Goal: Task Accomplishment & Management: Manage account settings

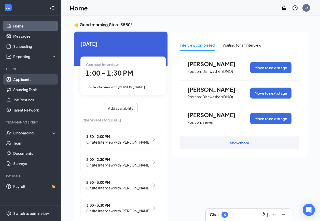
click at [31, 81] on link "Applicants" at bounding box center [34, 79] width 43 height 10
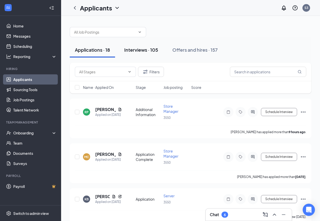
click at [139, 49] on div "Interviews · 105" at bounding box center [141, 50] width 34 height 6
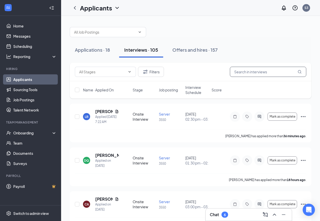
click at [245, 70] on input "text" at bounding box center [268, 72] width 76 height 10
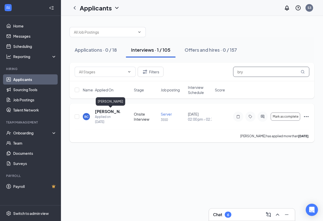
type input "bry"
click at [104, 112] on h5 "[PERSON_NAME]" at bounding box center [107, 112] width 25 height 6
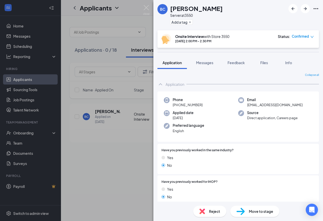
click at [261, 212] on span "Move to stage" at bounding box center [261, 211] width 24 height 6
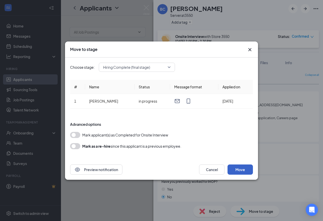
click at [239, 168] on button "Move" at bounding box center [240, 169] width 25 height 10
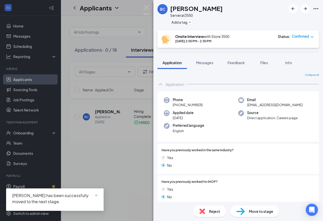
click at [25, 132] on div "BC Bryam Cortez Server at 3550 Add a tag Onsite Interview with Store 3550 Aug 2…" at bounding box center [161, 110] width 323 height 221
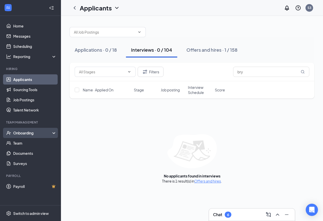
click at [30, 134] on div "Onboarding" at bounding box center [32, 132] width 39 height 5
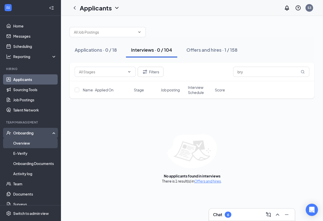
click at [26, 141] on link "Overview" at bounding box center [34, 143] width 43 height 10
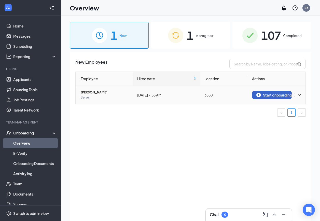
click at [262, 93] on div "Start onboarding" at bounding box center [271, 95] width 31 height 5
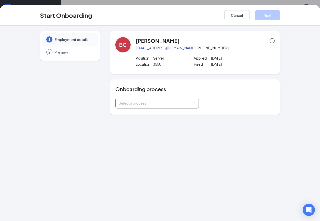
click at [168, 104] on div "Select a process" at bounding box center [155, 102] width 74 height 5
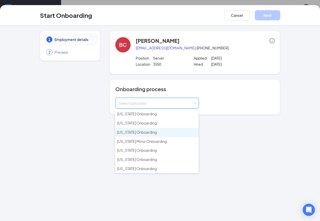
click at [141, 130] on span "[US_STATE] Onboarding" at bounding box center [137, 132] width 40 height 5
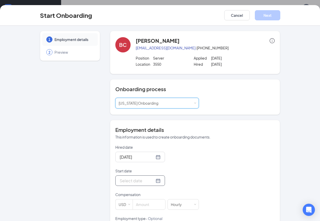
click at [153, 181] on div at bounding box center [139, 180] width 41 height 6
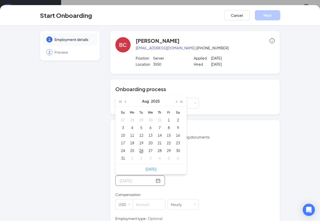
type input "[DATE]"
click at [138, 150] on div "26" at bounding box center [141, 150] width 6 height 6
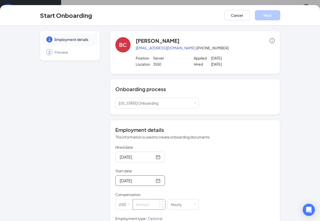
click at [147, 201] on input at bounding box center [149, 204] width 32 height 10
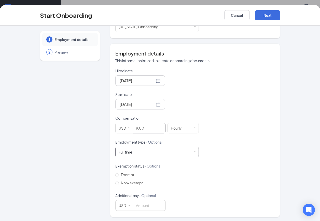
type input "9"
click at [133, 153] on div "Full time Works 30+ hours per week and is reasonably expected to work" at bounding box center [126, 151] width 17 height 5
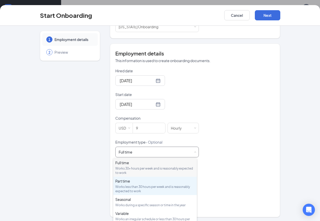
click at [125, 180] on div "Part time" at bounding box center [154, 180] width 79 height 5
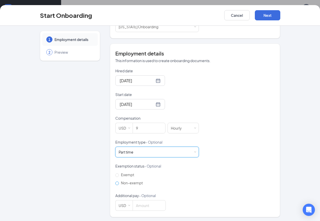
click at [121, 182] on span "Non-exempt" at bounding box center [132, 182] width 26 height 5
click at [119, 182] on input "Non-exempt" at bounding box center [117, 183] width 4 height 4
radio input "true"
click at [269, 13] on button "Next" at bounding box center [266, 15] width 25 height 10
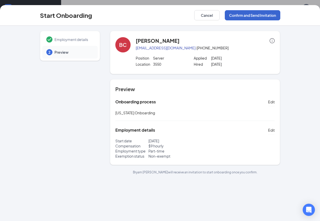
scroll to position [0, 0]
click at [258, 16] on button "Confirm and Send Invitation" at bounding box center [251, 15] width 55 height 10
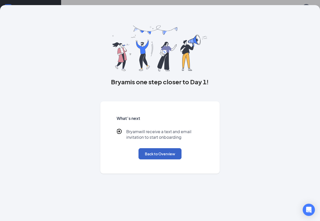
click at [151, 155] on button "Back to Overview" at bounding box center [159, 153] width 43 height 11
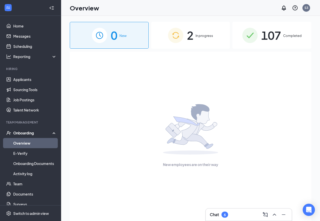
click at [208, 35] on span "In progress" at bounding box center [204, 35] width 18 height 5
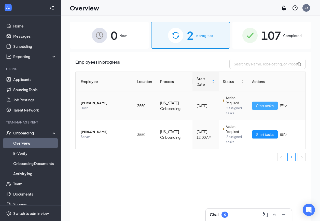
click at [265, 105] on span "Start tasks" at bounding box center [265, 106] width 18 height 6
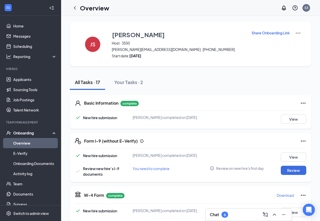
click at [34, 135] on div "Onboarding" at bounding box center [32, 132] width 39 height 5
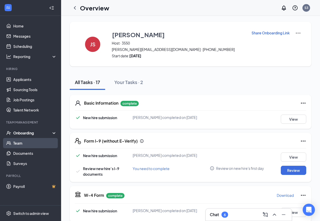
click at [25, 143] on link "Team" at bounding box center [34, 143] width 43 height 10
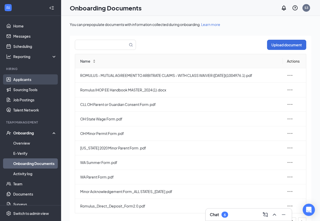
click at [33, 81] on link "Applicants" at bounding box center [34, 79] width 43 height 10
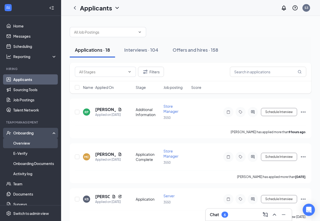
click at [22, 143] on link "Overview" at bounding box center [34, 143] width 43 height 10
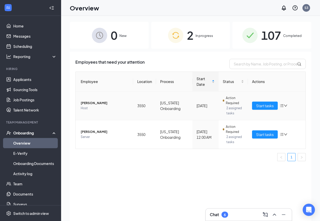
click at [278, 104] on div "Start tasks" at bounding box center [276, 105] width 49 height 8
click at [281, 105] on icon "bars" at bounding box center [281, 105] width 4 height 4
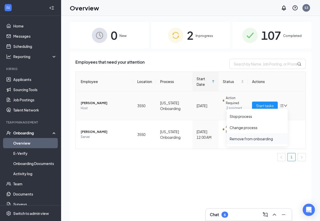
click at [267, 139] on div "Remove from onboarding" at bounding box center [256, 138] width 55 height 5
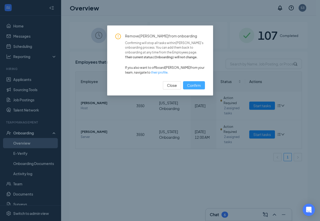
click at [200, 85] on span "Confirm" at bounding box center [194, 85] width 14 height 6
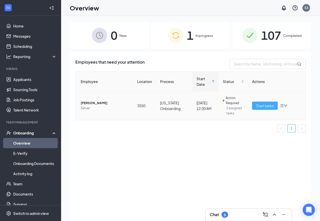
click at [262, 106] on span "Start tasks" at bounding box center [265, 106] width 18 height 6
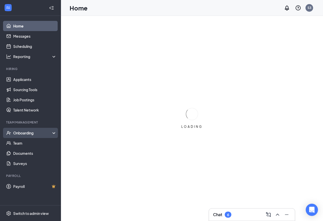
click at [28, 133] on div "Onboarding" at bounding box center [32, 132] width 39 height 5
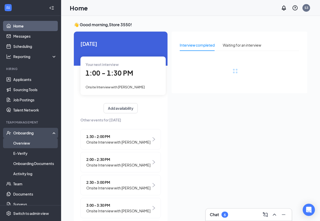
click at [20, 141] on link "Overview" at bounding box center [34, 143] width 43 height 10
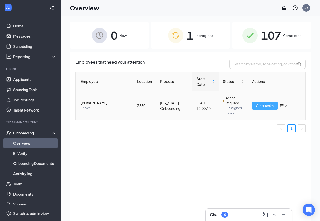
click at [262, 105] on span "Start tasks" at bounding box center [265, 106] width 18 height 6
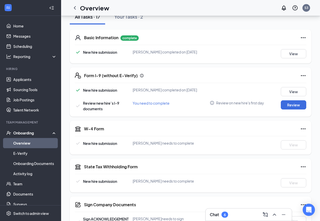
scroll to position [76, 0]
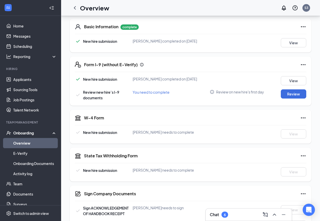
click at [105, 133] on span "New hire submission" at bounding box center [100, 132] width 34 height 5
click at [303, 66] on icon "Ellipses" at bounding box center [303, 65] width 6 height 6
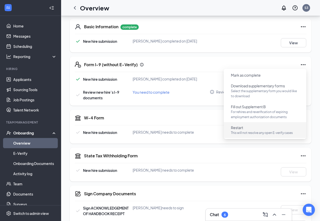
click at [241, 130] on button "Restart This will not resolve any open E-verify cases" at bounding box center [264, 129] width 76 height 13
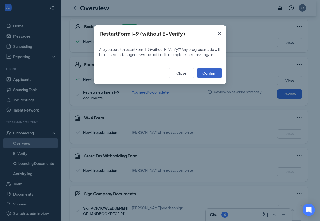
click at [210, 72] on button "Confirm" at bounding box center [208, 73] width 25 height 10
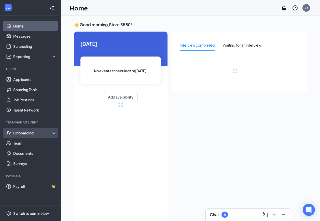
click at [29, 133] on div "Onboarding" at bounding box center [32, 132] width 39 height 5
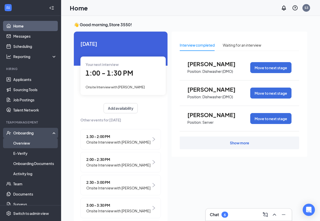
click at [28, 143] on link "Overview" at bounding box center [34, 143] width 43 height 10
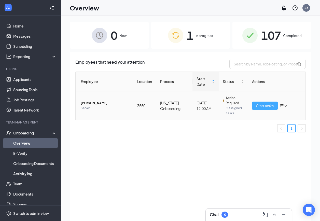
click at [264, 104] on span "Start tasks" at bounding box center [265, 106] width 18 height 6
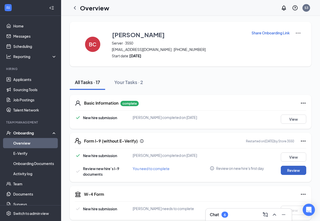
click at [298, 169] on button "Review" at bounding box center [292, 169] width 25 height 9
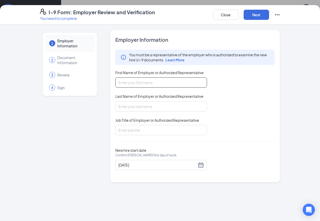
click at [189, 85] on input "First Name of Employer or Authorized Representative" at bounding box center [161, 82] width 92 height 10
type input "Julieta"
click at [149, 107] on input "Last Name of Employer or Authorized Representative" at bounding box center [161, 106] width 92 height 10
type input "Meza"
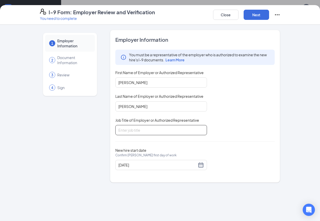
click at [127, 129] on input "Job Title of Employer or Authorized Representative" at bounding box center [161, 130] width 92 height 10
type input "General Manager"
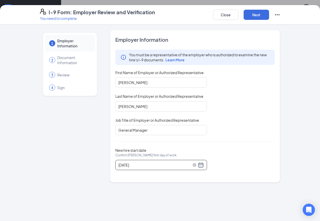
click at [202, 166] on div "08/26/2025" at bounding box center [160, 165] width 85 height 6
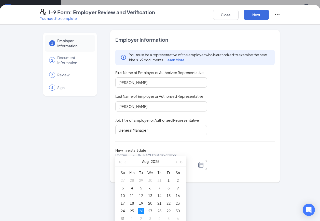
scroll to position [25, 0]
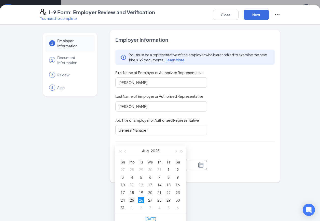
type input "[DATE]"
click at [131, 199] on div "25" at bounding box center [132, 200] width 6 height 6
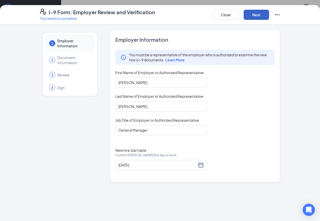
click at [266, 16] on button "Next" at bounding box center [255, 15] width 25 height 10
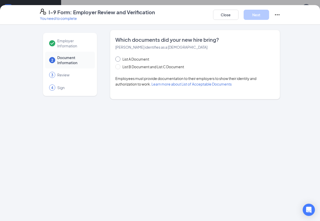
click at [142, 58] on span "List A Document" at bounding box center [135, 59] width 31 height 6
click at [119, 58] on input "List A Document" at bounding box center [117, 58] width 4 height 4
radio input "true"
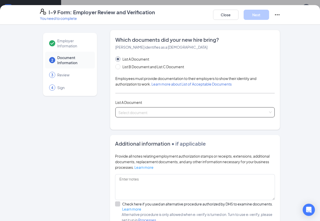
click at [148, 108] on div "Select document" at bounding box center [194, 112] width 159 height 10
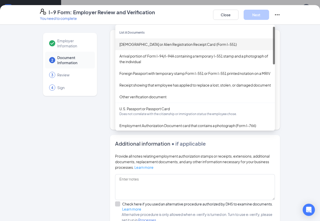
click at [159, 44] on div "Permanent Resident Card or Alien Registration Receipt Card (Form I-551)" at bounding box center [194, 44] width 151 height 6
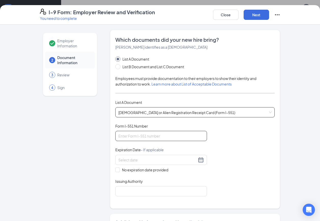
click at [142, 135] on input "Form I-551 Number" at bounding box center [161, 136] width 92 height 10
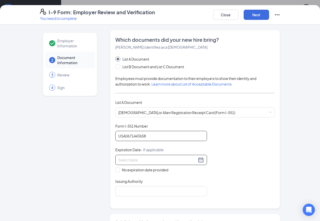
type input "USA0671443658"
click at [137, 159] on input at bounding box center [157, 160] width 78 height 6
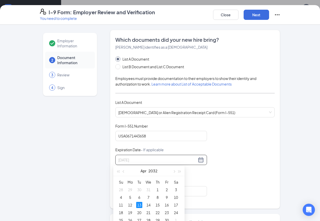
click at [141, 203] on div "13" at bounding box center [139, 205] width 6 height 6
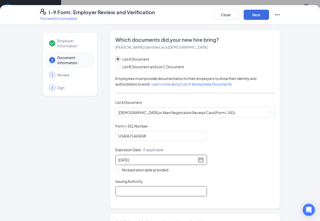
type input "04/13/2032"
click at [139, 190] on input "Issuing Authority" at bounding box center [161, 191] width 92 height 10
type input "U.S. Citizenship and Immigration Services"
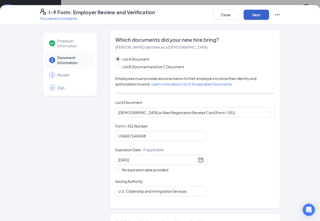
click at [258, 12] on button "Next" at bounding box center [255, 15] width 25 height 10
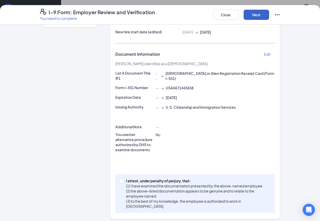
scroll to position [72, 0]
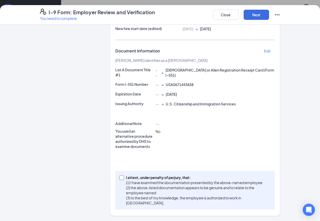
click at [119, 176] on input "I attest, under penalty of perjury, that: (1) I have examined the documentation…" at bounding box center [121, 177] width 4 height 4
checkbox input "true"
click at [262, 17] on button "Next" at bounding box center [255, 15] width 25 height 10
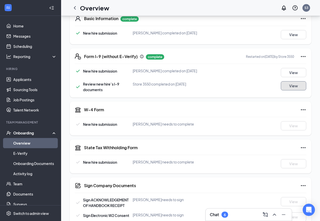
scroll to position [153, 0]
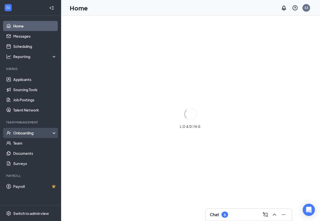
click at [32, 133] on div "Onboarding" at bounding box center [32, 132] width 39 height 5
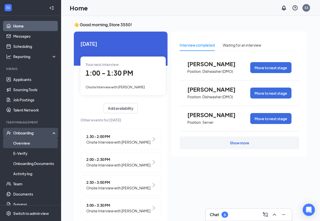
click at [28, 142] on link "Overview" at bounding box center [34, 143] width 43 height 10
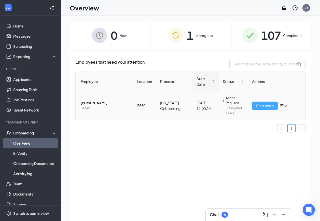
click at [262, 107] on span "Start tasks" at bounding box center [265, 106] width 18 height 6
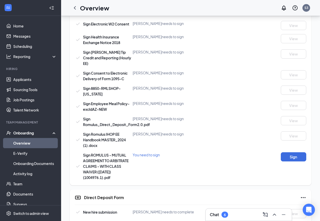
scroll to position [280, 0]
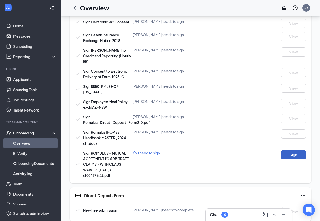
click at [290, 151] on button "Sign" at bounding box center [292, 154] width 25 height 9
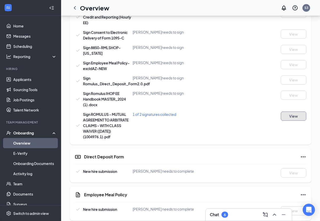
scroll to position [191, 0]
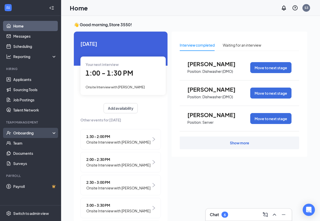
click at [28, 134] on div "Onboarding" at bounding box center [32, 132] width 39 height 5
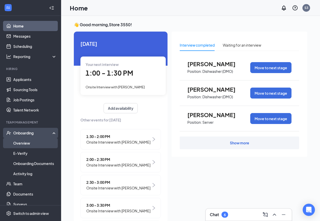
click at [23, 143] on link "Overview" at bounding box center [34, 143] width 43 height 10
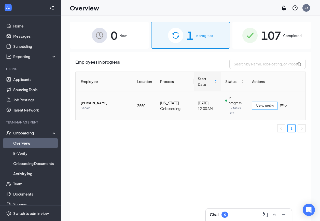
click at [262, 108] on span "View tasks" at bounding box center [265, 106] width 18 height 6
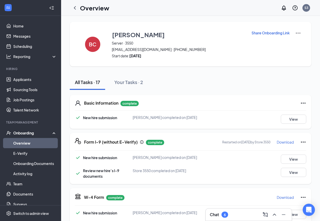
scroll to position [76, 0]
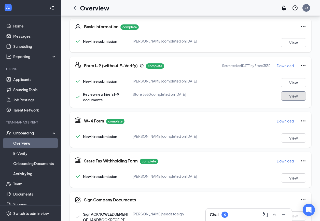
click at [295, 98] on button "View" at bounding box center [292, 95] width 25 height 9
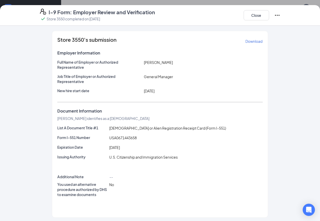
click at [296, 117] on div "Store 3550's submission Download Employer Information Full Name of Employer or …" at bounding box center [160, 123] width 320 height 195
click at [256, 15] on button "Close" at bounding box center [255, 15] width 25 height 10
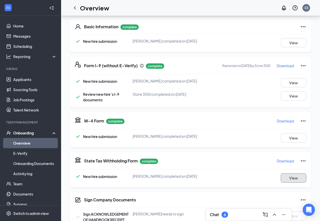
click at [291, 174] on button "View" at bounding box center [292, 177] width 25 height 9
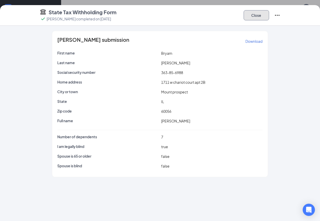
click at [259, 20] on button "Close" at bounding box center [255, 15] width 25 height 10
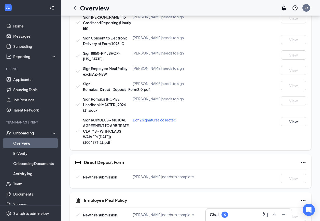
scroll to position [322, 0]
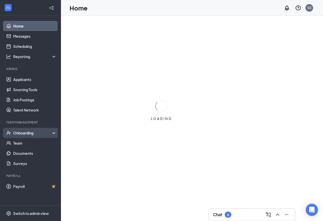
click at [22, 132] on div "Onboarding" at bounding box center [32, 132] width 39 height 5
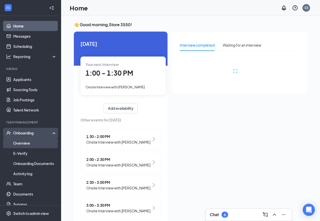
click at [24, 143] on link "Overview" at bounding box center [34, 143] width 43 height 10
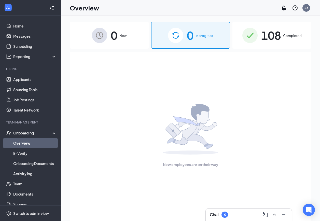
click at [289, 35] on span "Completed" at bounding box center [292, 35] width 19 height 5
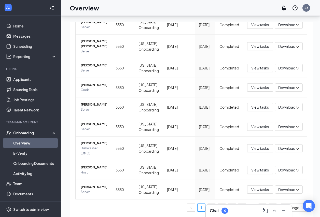
scroll to position [27, 0]
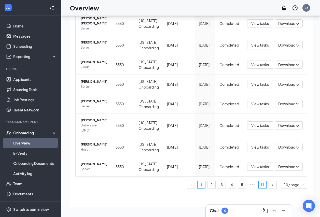
click at [258, 184] on link "11" at bounding box center [262, 185] width 8 height 8
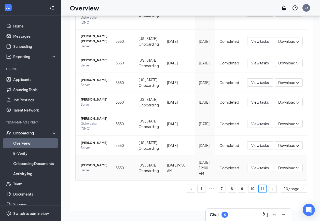
scroll to position [84, 0]
click at [257, 167] on span "View tasks" at bounding box center [260, 168] width 18 height 6
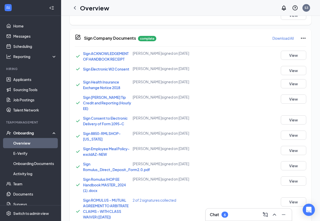
scroll to position [254, 0]
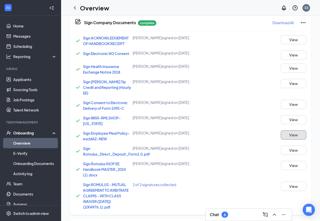
click at [289, 130] on button "View" at bounding box center [292, 134] width 25 height 9
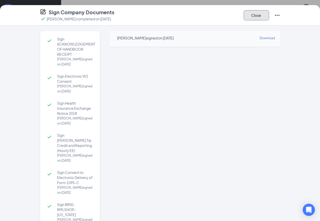
click at [250, 17] on button "Close" at bounding box center [255, 15] width 25 height 10
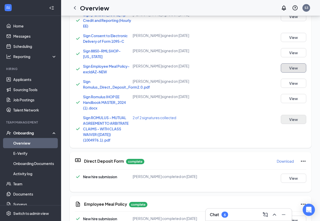
scroll to position [76, 0]
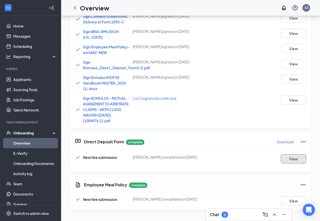
click at [295, 154] on button "View" at bounding box center [292, 158] width 25 height 9
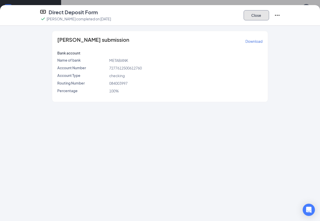
click at [254, 16] on button "Close" at bounding box center [255, 15] width 25 height 10
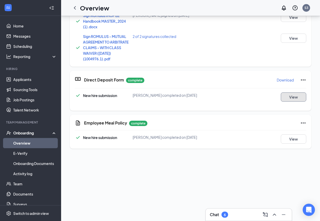
scroll to position [153, 0]
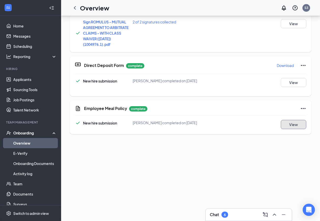
click at [297, 122] on button "View" at bounding box center [292, 124] width 25 height 9
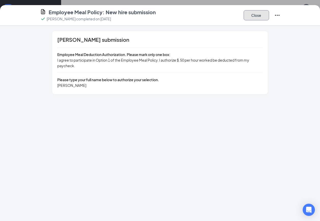
click at [260, 15] on button "Close" at bounding box center [255, 15] width 25 height 10
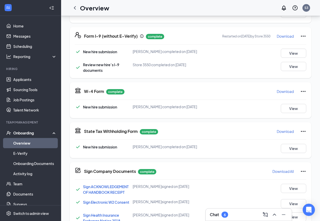
scroll to position [102, 0]
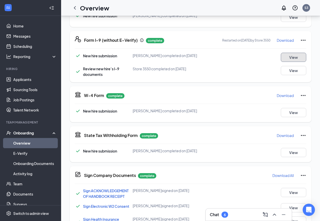
click at [294, 55] on button "View" at bounding box center [292, 57] width 25 height 9
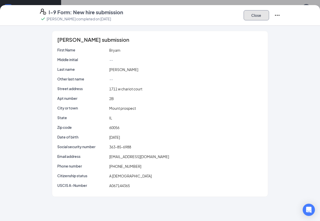
click at [261, 13] on button "Close" at bounding box center [255, 15] width 25 height 10
